Goal: Task Accomplishment & Management: Use online tool/utility

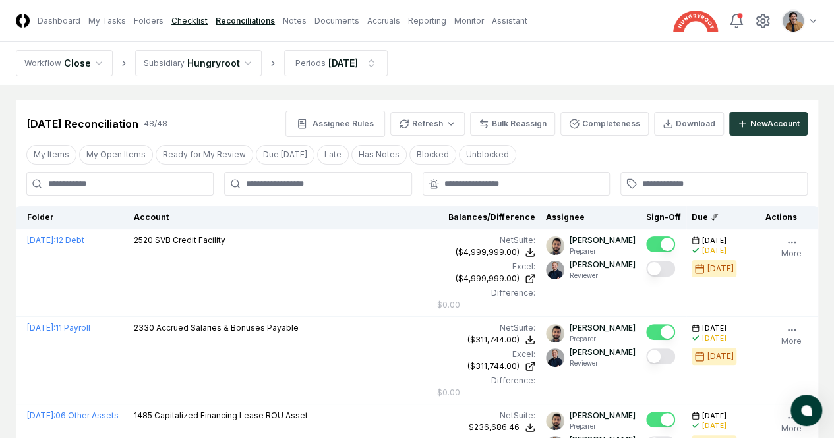
click at [208, 26] on link "Checklist" at bounding box center [189, 21] width 36 height 12
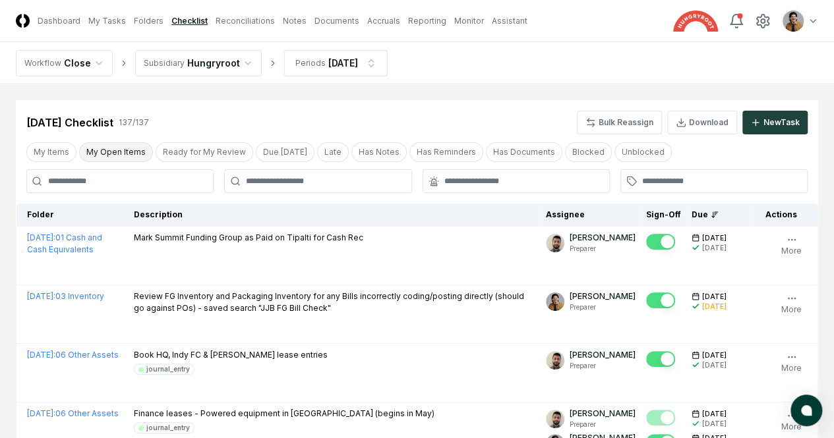
click at [101, 145] on button "My Open Items" at bounding box center [116, 152] width 74 height 20
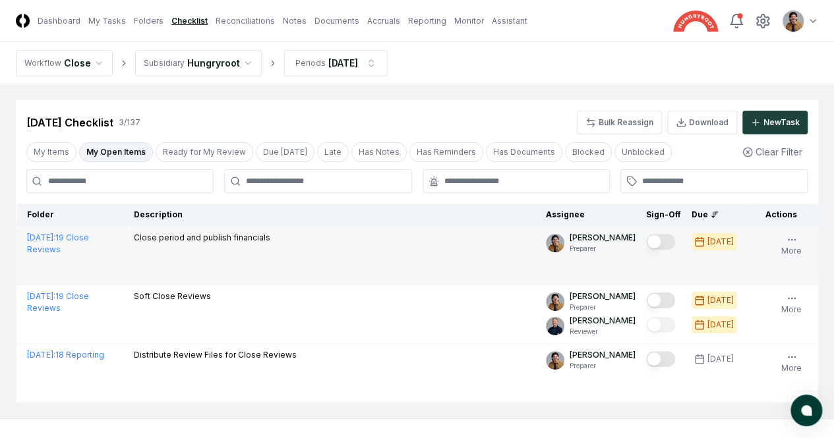
click at [646, 237] on button "Mark complete" at bounding box center [660, 242] width 29 height 16
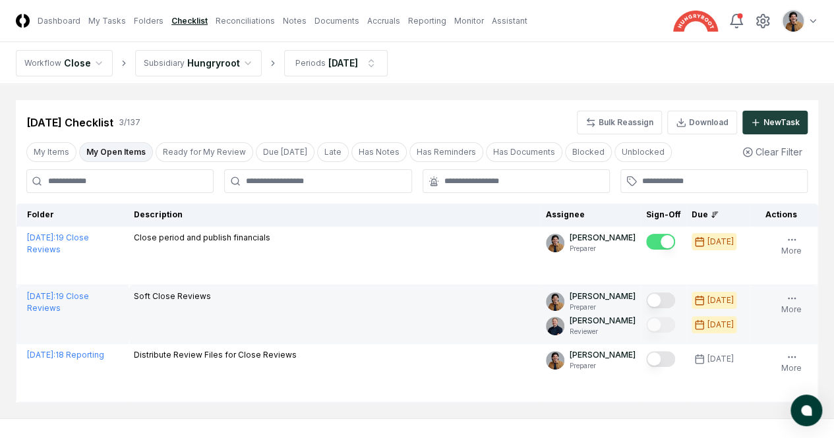
click at [646, 298] on button "Mark complete" at bounding box center [660, 301] width 29 height 16
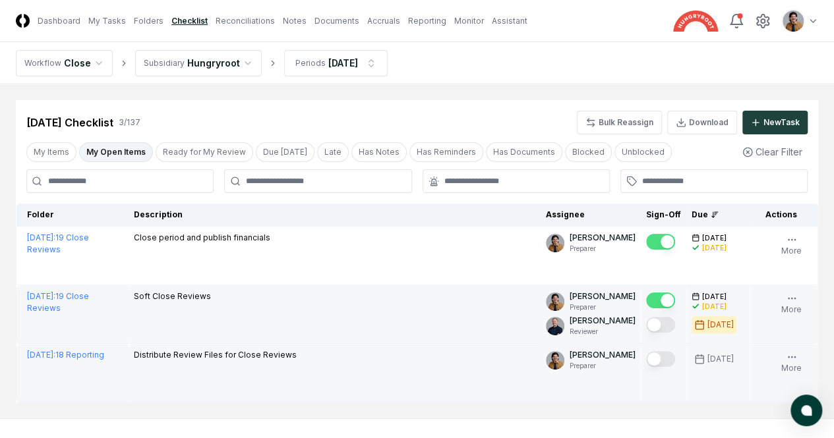
click at [646, 361] on button "Mark complete" at bounding box center [660, 359] width 29 height 16
click at [270, 16] on link "Reconciliations" at bounding box center [245, 21] width 59 height 12
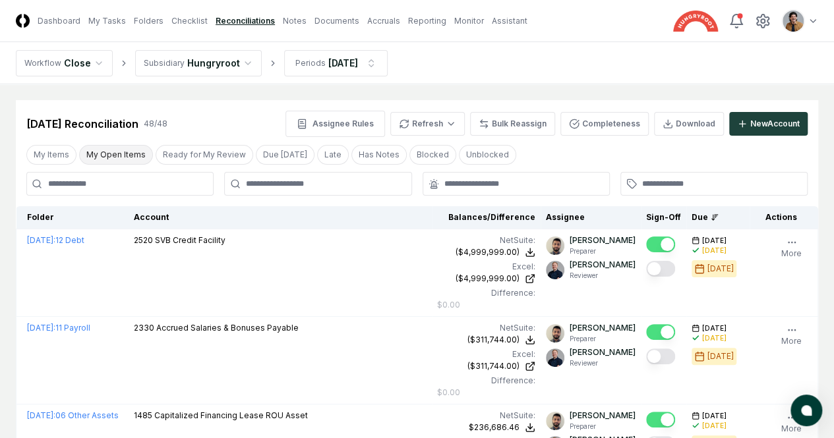
click at [129, 160] on button "My Open Items" at bounding box center [116, 155] width 74 height 20
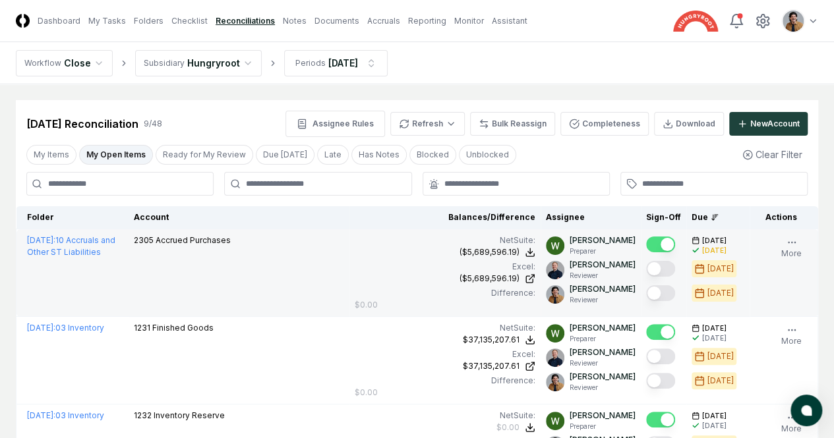
click at [646, 291] on button "Mark complete" at bounding box center [660, 293] width 29 height 16
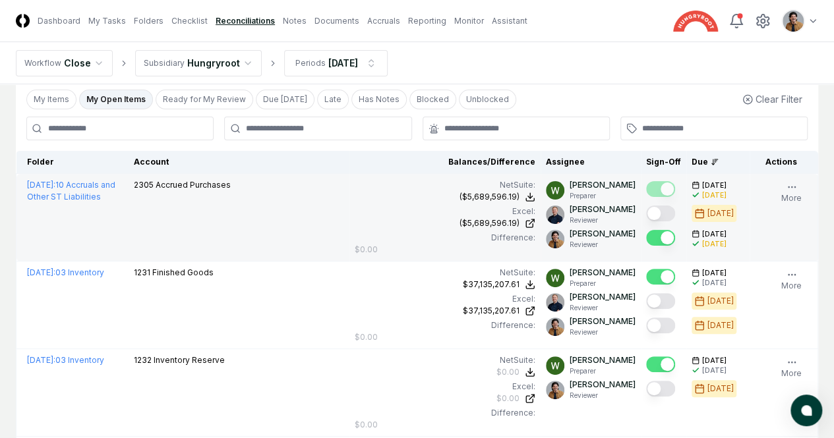
scroll to position [56, 0]
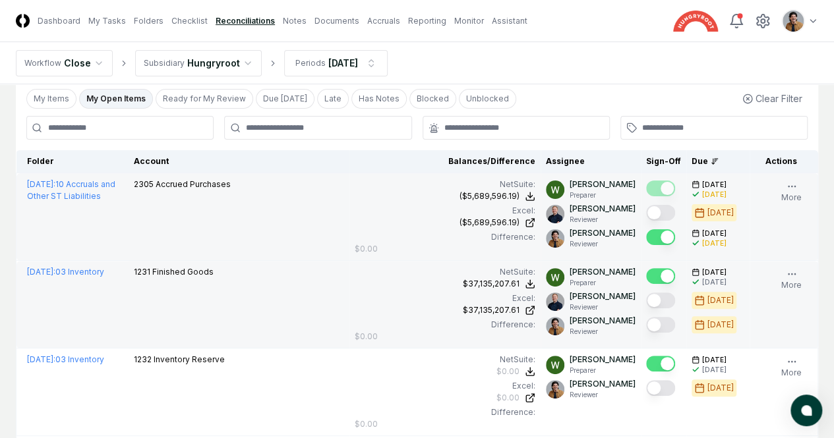
click at [646, 325] on button "Mark complete" at bounding box center [660, 325] width 29 height 16
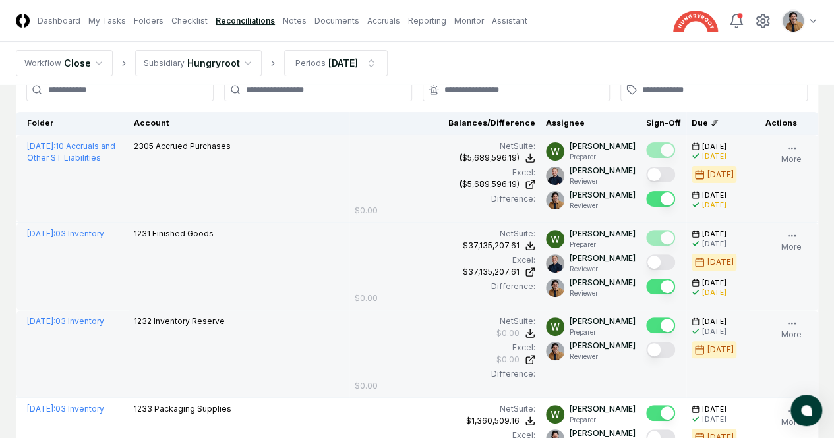
click at [646, 353] on button "Mark complete" at bounding box center [660, 350] width 29 height 16
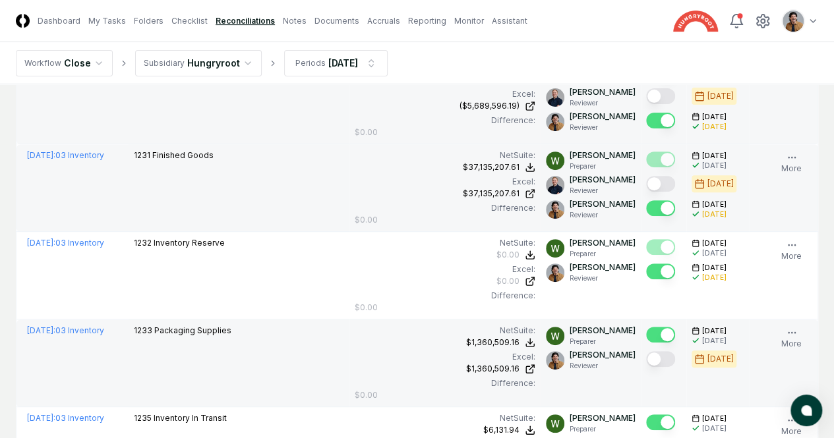
click at [646, 357] on button "Mark complete" at bounding box center [660, 359] width 29 height 16
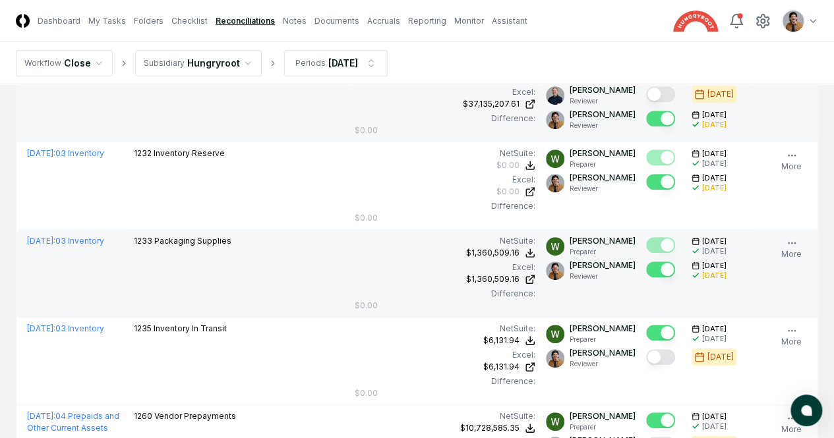
click at [646, 357] on button "Mark complete" at bounding box center [660, 357] width 29 height 16
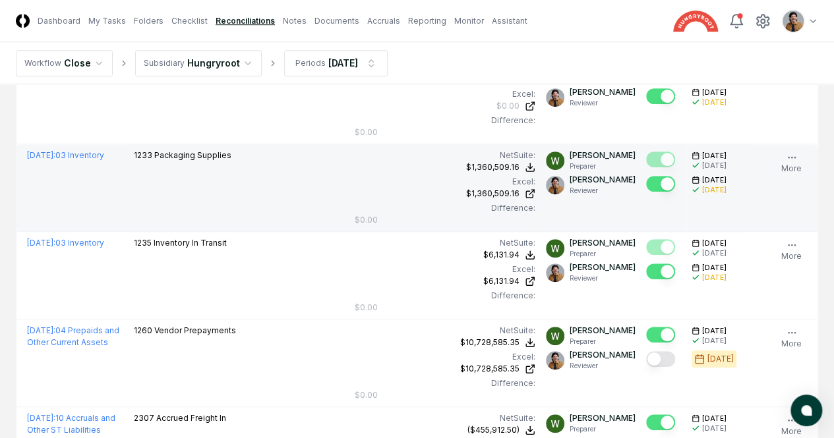
click at [646, 357] on button "Mark complete" at bounding box center [660, 359] width 29 height 16
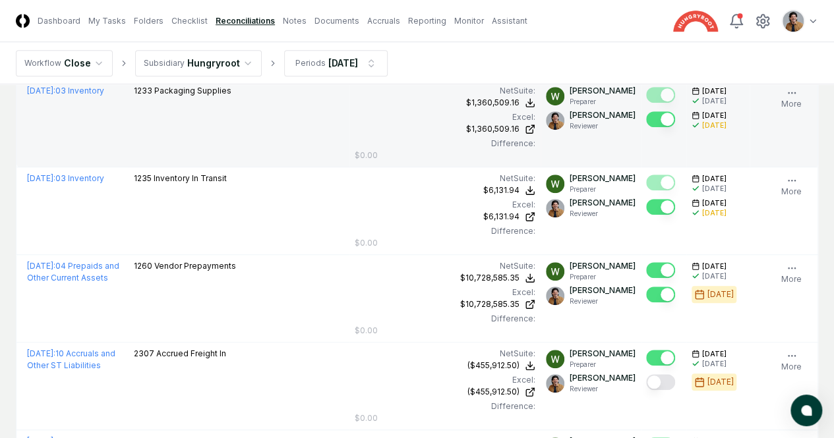
scroll to position [417, 0]
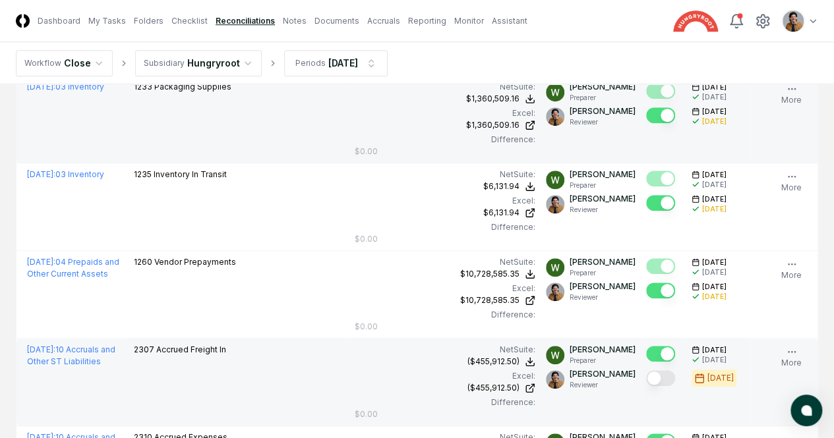
click at [646, 382] on button "Mark complete" at bounding box center [660, 378] width 29 height 16
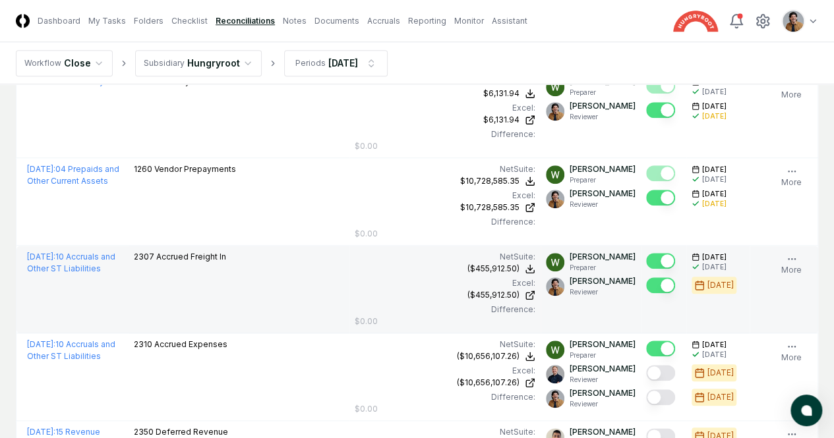
scroll to position [515, 0]
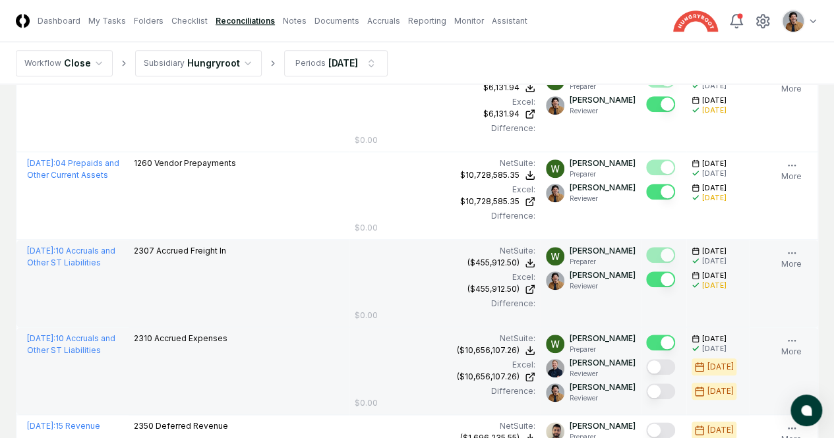
click at [646, 387] on button "Mark complete" at bounding box center [660, 392] width 29 height 16
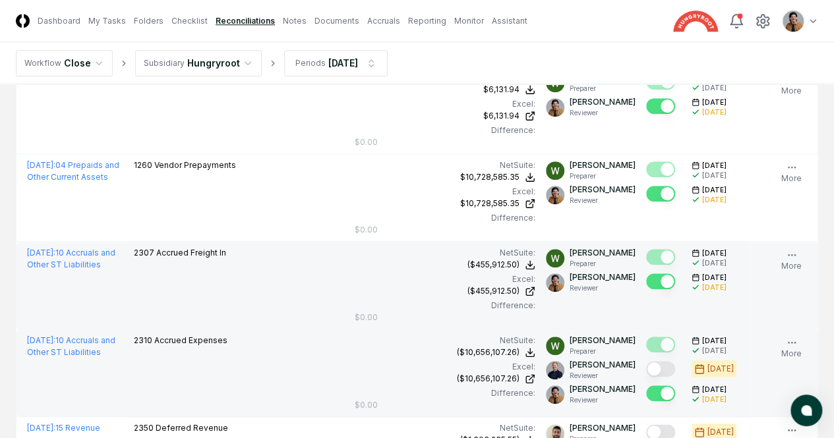
scroll to position [511, 0]
